Goal: Task Accomplishment & Management: Manage account settings

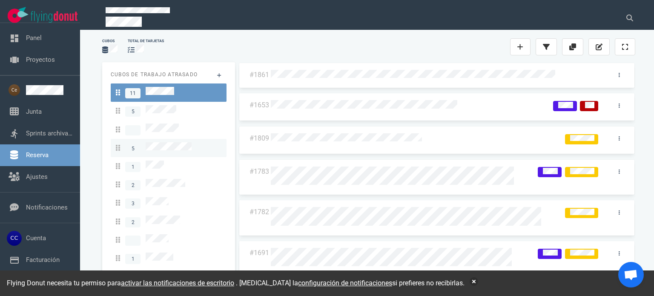
click at [182, 148] on span "5" at bounding box center [154, 147] width 76 height 11
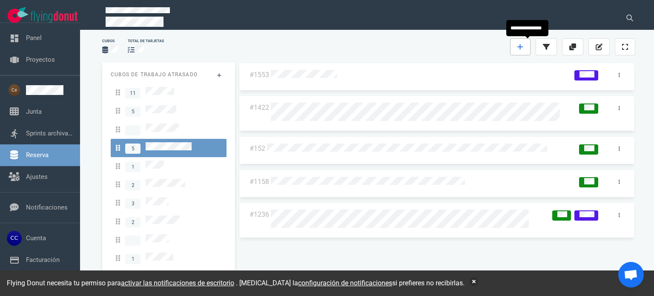
click at [521, 49] on icon at bounding box center [520, 47] width 6 height 6
click at [524, 50] on link at bounding box center [520, 46] width 20 height 17
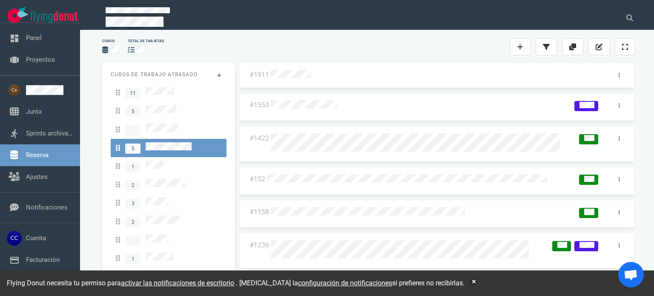
click at [344, 70] on div at bounding box center [437, 75] width 332 height 11
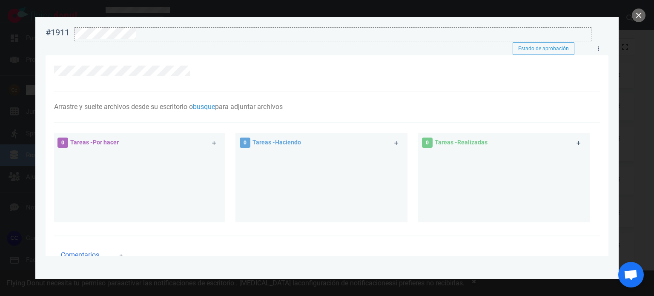
click at [158, 41] on div at bounding box center [332, 34] width 517 height 14
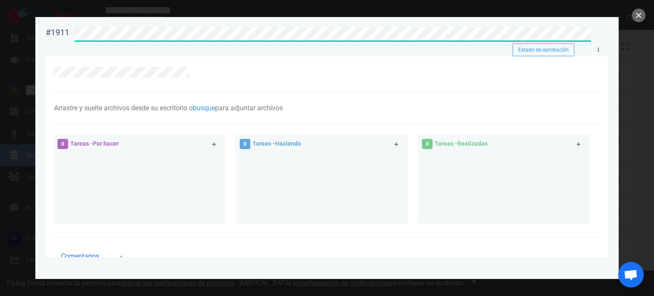
click at [600, 49] on link at bounding box center [598, 50] width 14 height 11
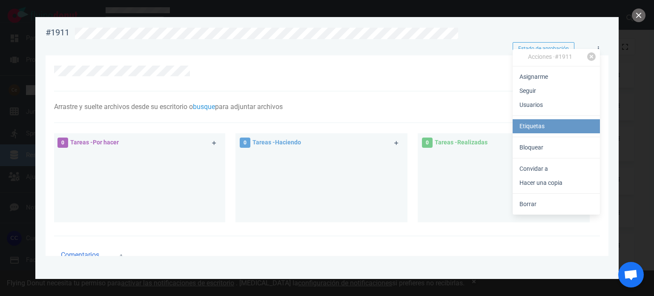
click at [552, 131] on link "Etiquetas" at bounding box center [555, 126] width 87 height 14
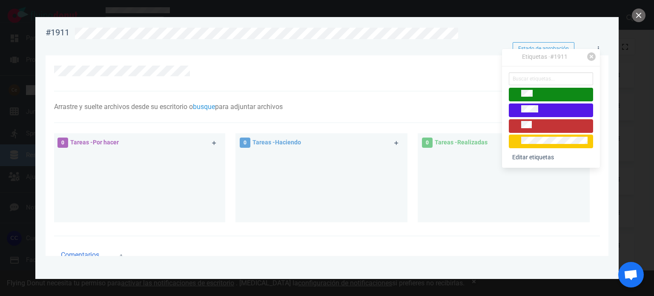
click at [544, 127] on div at bounding box center [550, 126] width 77 height 10
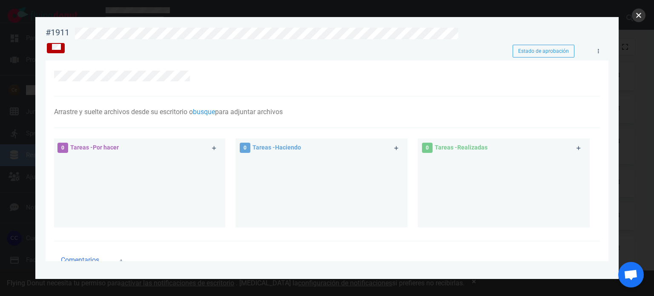
click at [637, 14] on button "cerca" at bounding box center [639, 16] width 14 height 14
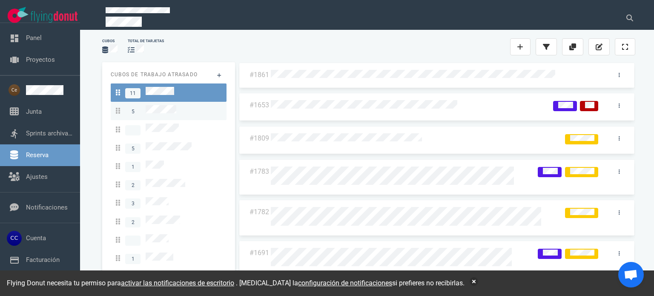
click at [197, 105] on div "5" at bounding box center [169, 110] width 106 height 11
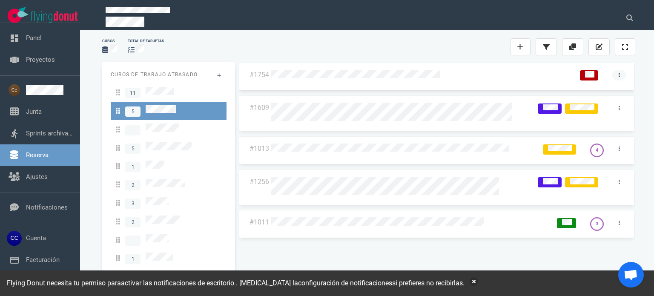
click at [618, 73] on icon at bounding box center [618, 75] width 1 height 4
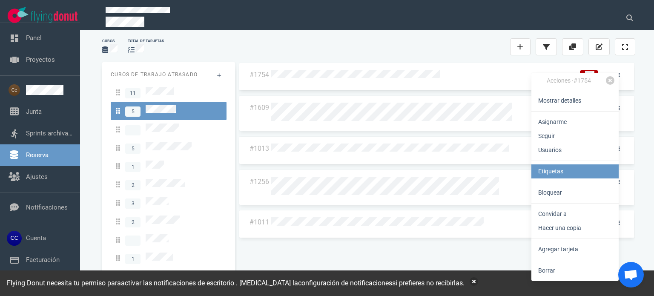
click at [580, 170] on link "Etiquetas" at bounding box center [574, 171] width 87 height 14
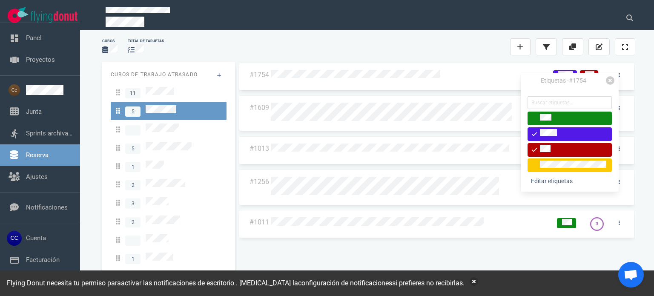
click at [415, 29] on div at bounding box center [356, 18] width 513 height 32
